Goal: Check status: Check status

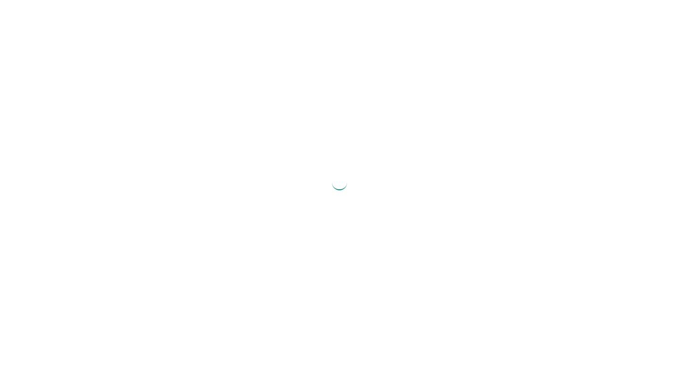
click at [60, 320] on div at bounding box center [339, 182] width 679 height 365
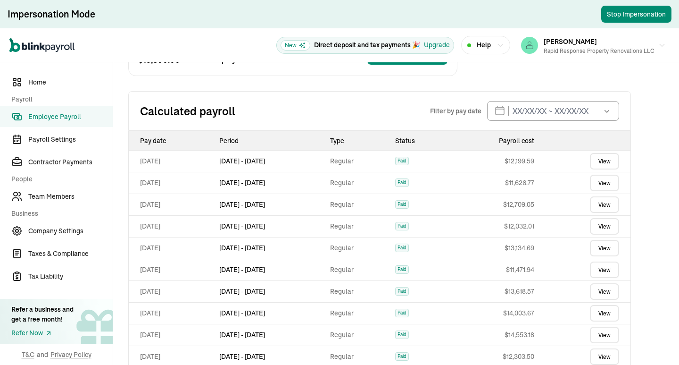
click at [601, 226] on link "View" at bounding box center [604, 226] width 29 height 17
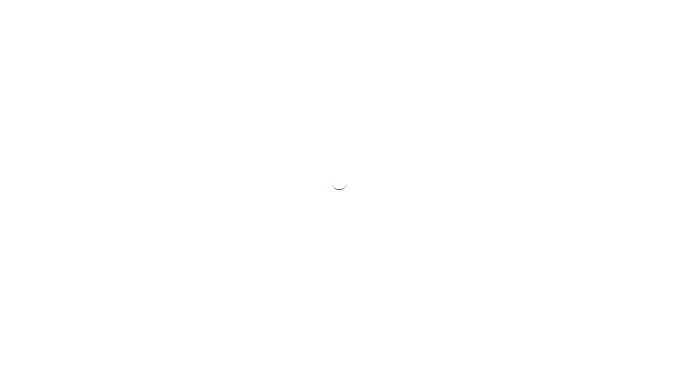
click at [60, 320] on div at bounding box center [339, 182] width 679 height 365
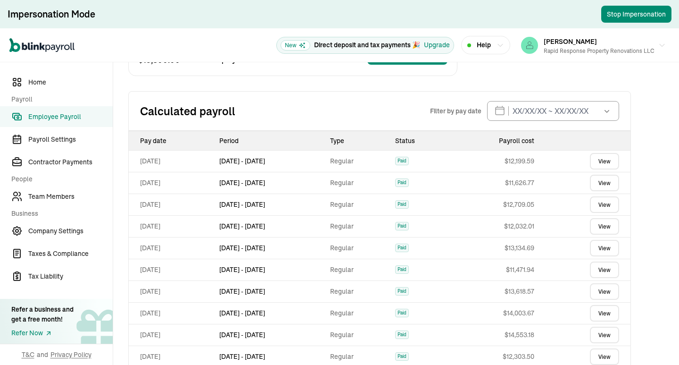
click at [601, 226] on link "View" at bounding box center [604, 226] width 29 height 17
